Goal: Information Seeking & Learning: Learn about a topic

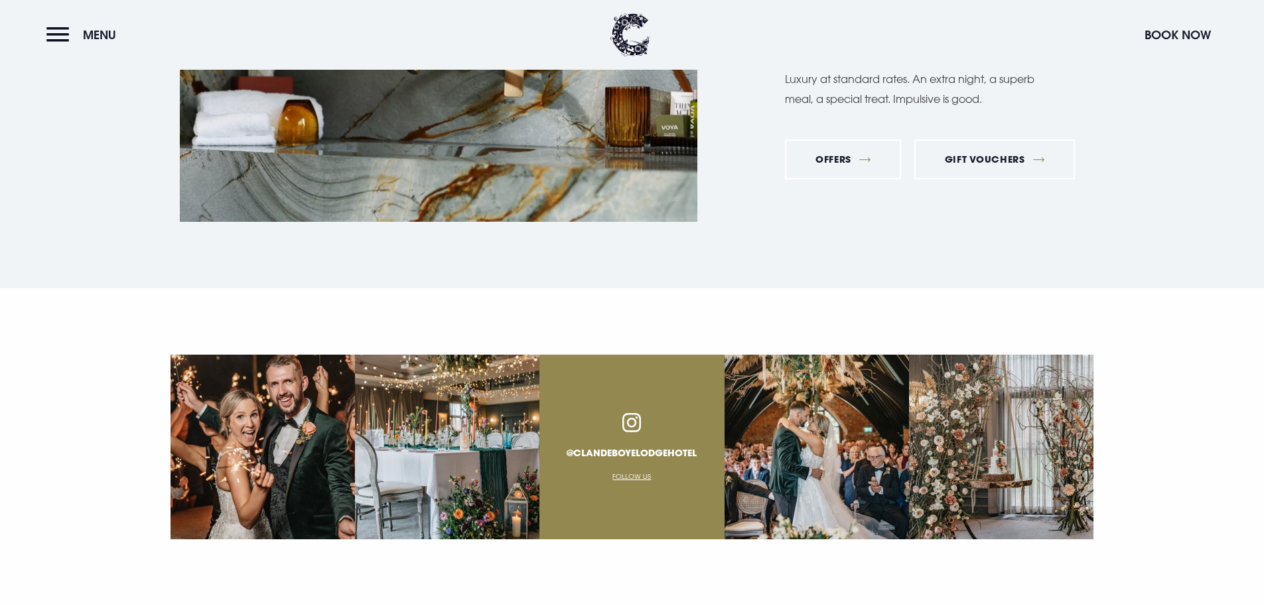
scroll to position [5073, 0]
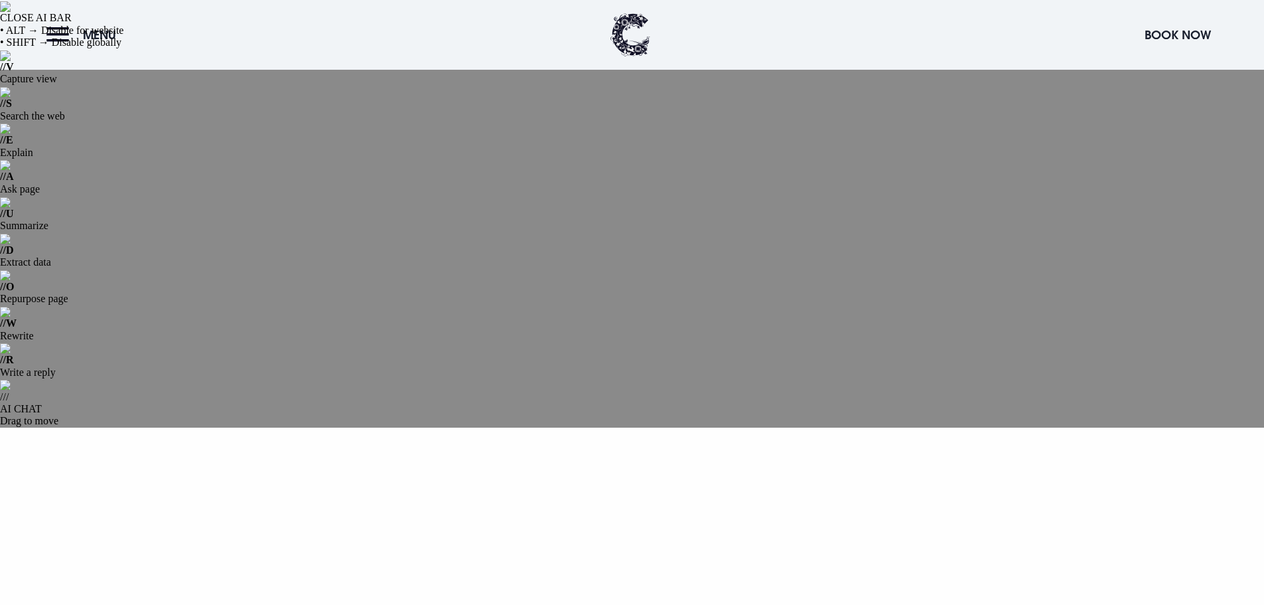
scroll to position [66, 0]
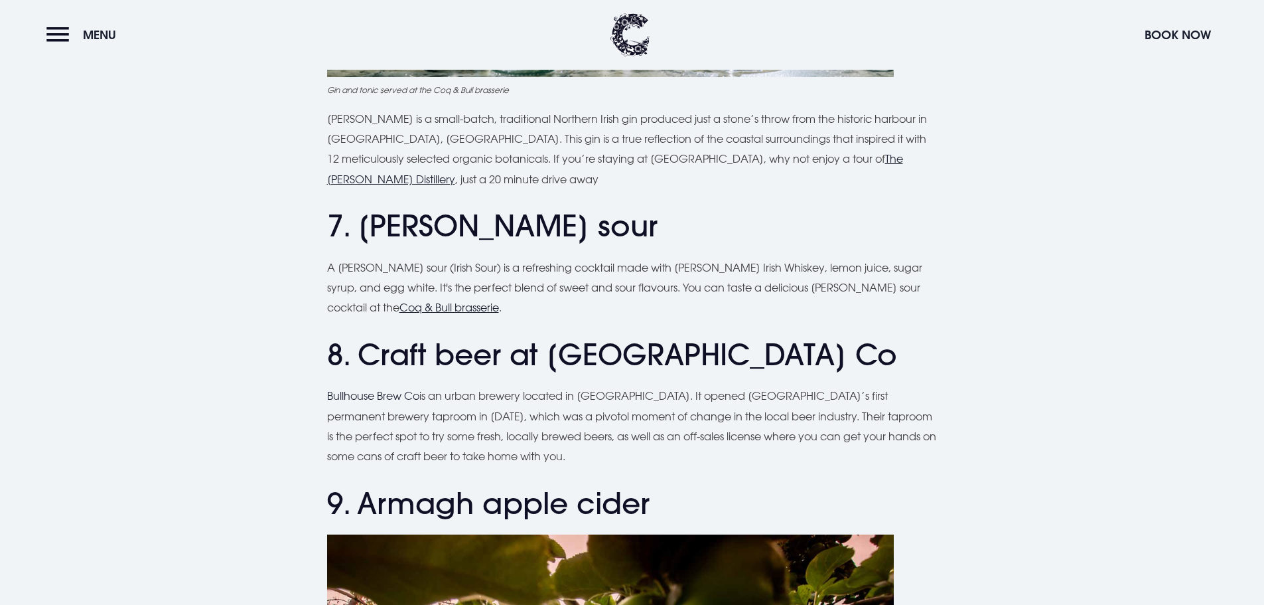
scroll to position [3119, 0]
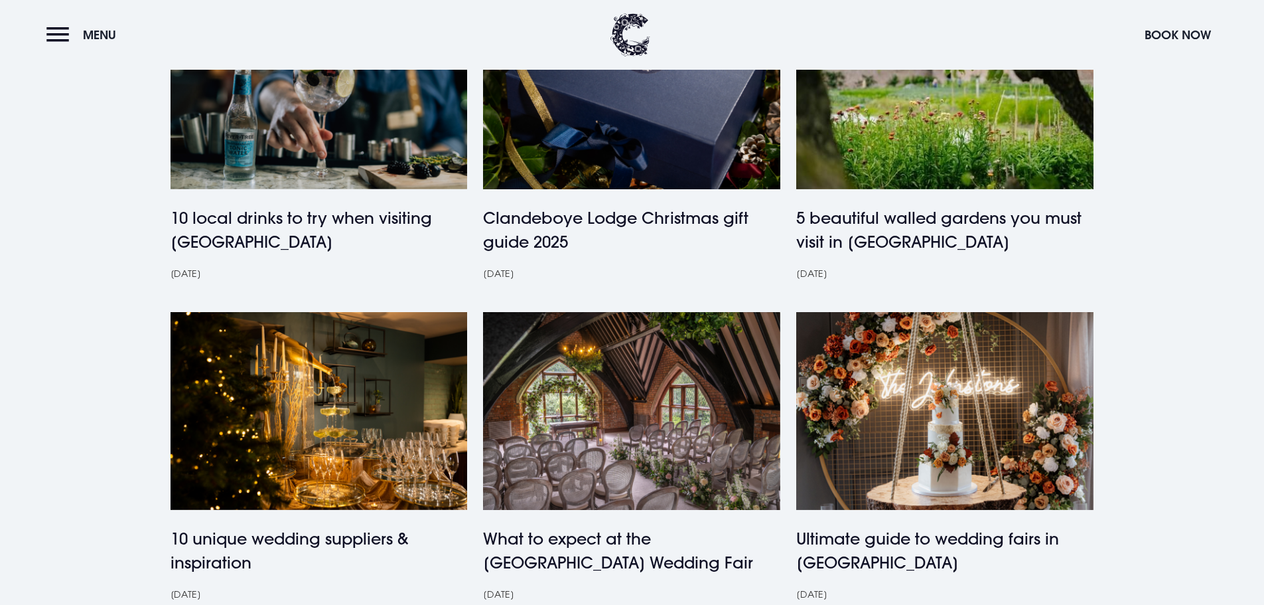
scroll to position [796, 0]
